Goal: Task Accomplishment & Management: Manage account settings

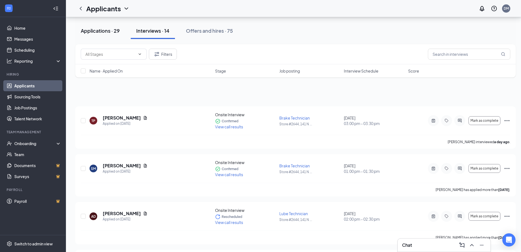
scroll to position [348, 0]
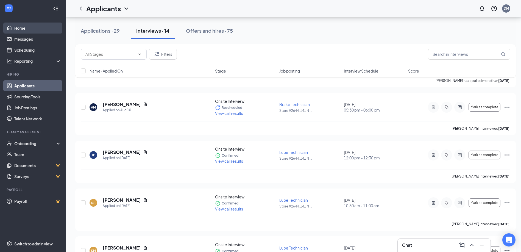
click at [28, 28] on link "Home" at bounding box center [37, 28] width 47 height 11
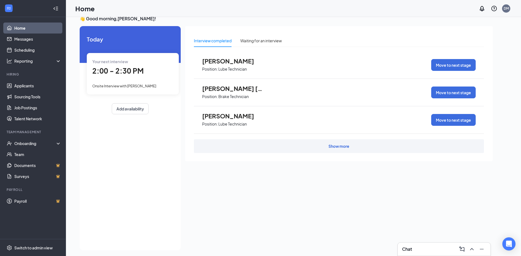
scroll to position [12, 0]
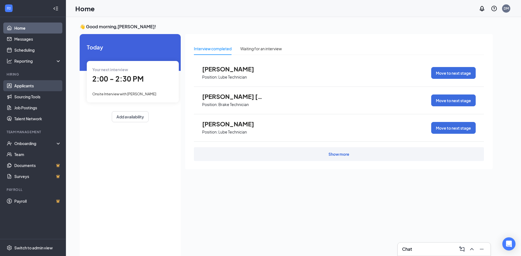
click at [14, 83] on link "Applicants" at bounding box center [37, 85] width 47 height 11
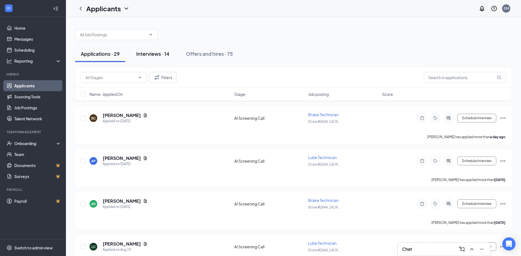
click at [152, 52] on div "Interviews · 14" at bounding box center [152, 53] width 33 height 7
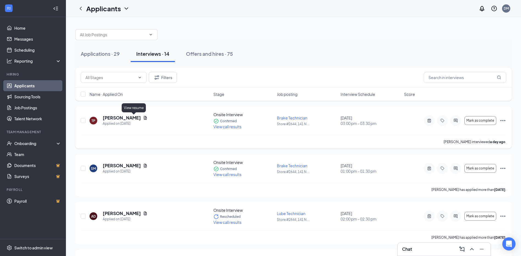
click at [130, 117] on div "[PERSON_NAME]" at bounding box center [125, 118] width 45 height 6
click at [115, 124] on div "Applied on [DATE]" at bounding box center [125, 123] width 45 height 5
click at [126, 119] on h5 "[PERSON_NAME]" at bounding box center [122, 118] width 38 height 6
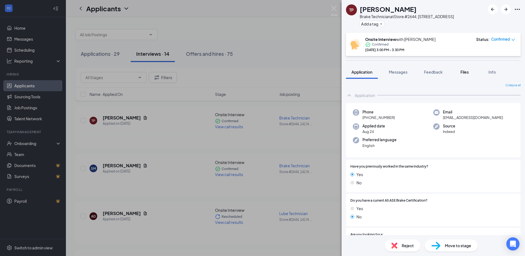
click at [468, 74] on span "Files" at bounding box center [465, 71] width 8 height 5
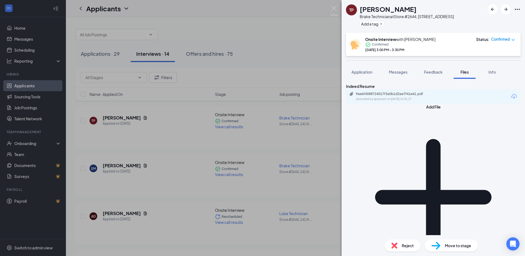
click at [426, 96] on div "9ae6f4588724017f3a0b1d2ae7f41e41.pdf" at bounding box center [394, 94] width 77 height 4
click at [332, 8] on img at bounding box center [334, 10] width 7 height 11
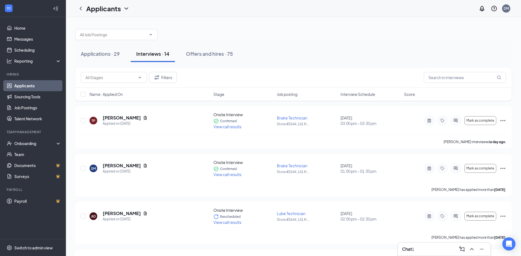
click at [474, 255] on div "Chat 1" at bounding box center [444, 248] width 93 height 13
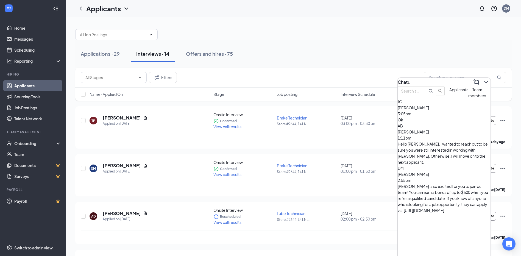
click at [429, 110] on span "[PERSON_NAME]" at bounding box center [413, 107] width 31 height 5
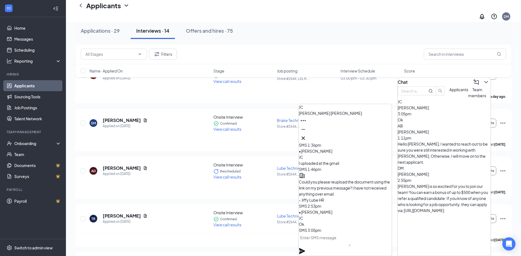
scroll to position [55, 0]
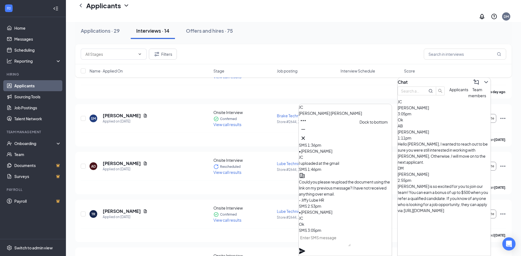
click at [306, 133] on icon "Minimize" at bounding box center [303, 129] width 7 height 7
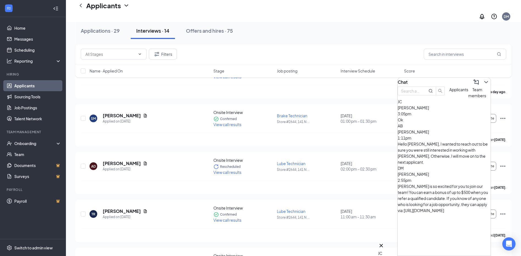
click at [468, 98] on span "Team members" at bounding box center [477, 92] width 18 height 11
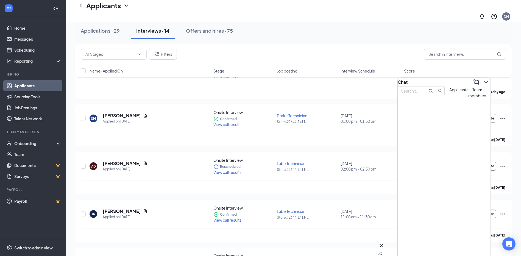
click at [449, 92] on span "Applicants" at bounding box center [458, 89] width 19 height 5
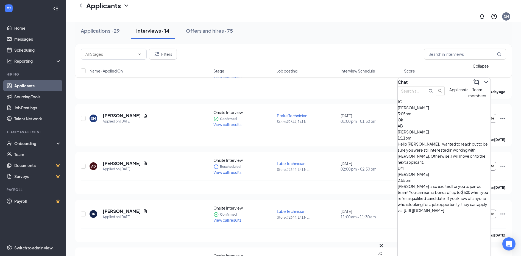
click at [485, 81] on button at bounding box center [486, 82] width 9 height 9
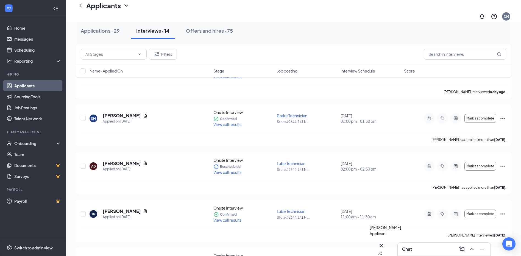
click at [384, 243] on icon "Cross" at bounding box center [381, 245] width 7 height 7
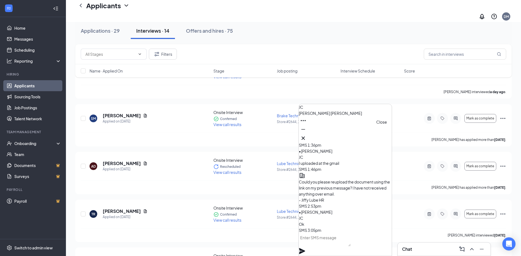
click at [305, 136] on icon "Cross" at bounding box center [303, 137] width 3 height 3
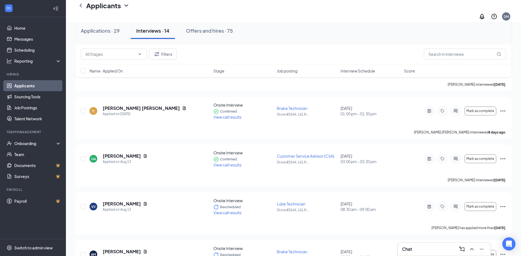
scroll to position [220, 0]
